Goal: Check status

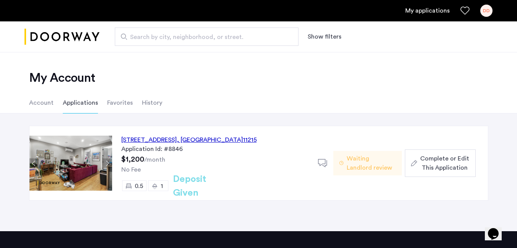
scroll to position [15, 0]
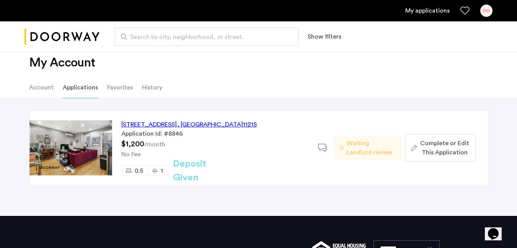
click at [359, 150] on span "Waiting Landlord review" at bounding box center [370, 148] width 49 height 18
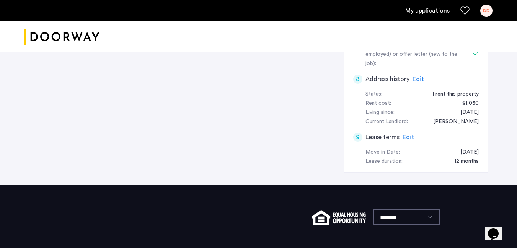
scroll to position [333, 0]
